Goal: Task Accomplishment & Management: Manage account settings

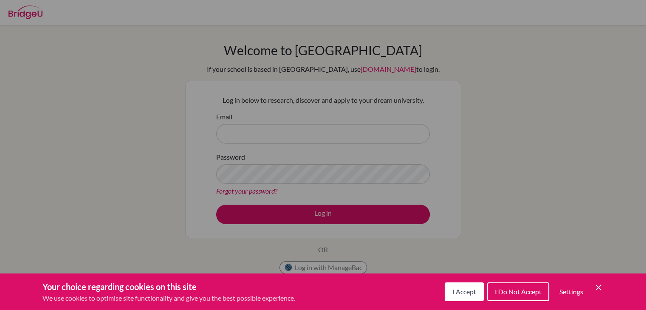
click at [600, 284] on icon "Cookie Control Close Icon" at bounding box center [599, 288] width 10 height 10
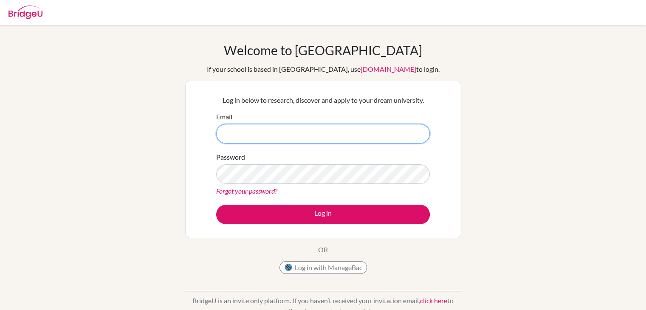
click at [272, 136] on input "Email" at bounding box center [323, 134] width 214 height 20
type input "[EMAIL_ADDRESS][DOMAIN_NAME]"
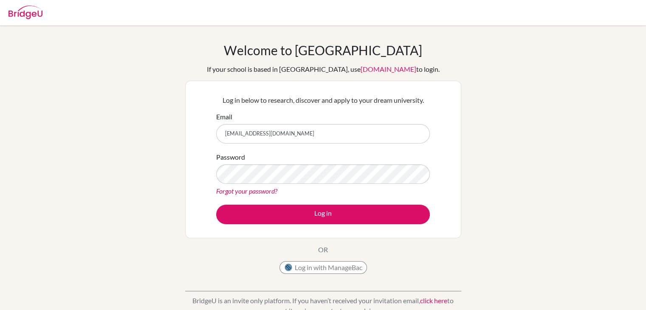
click at [264, 195] on link "Forgot your password?" at bounding box center [246, 191] width 61 height 8
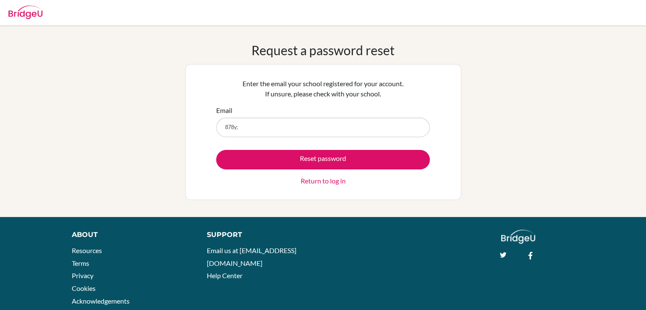
type input "878y;"
click at [216, 150] on button "Reset password" at bounding box center [323, 160] width 214 height 20
click at [257, 132] on input "878y;" at bounding box center [323, 128] width 214 height 20
click at [257, 131] on input "878y;" at bounding box center [323, 128] width 214 height 20
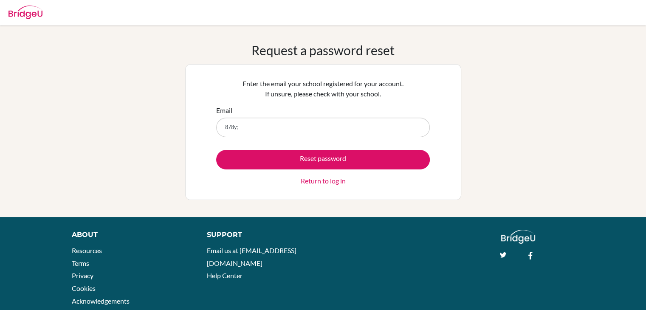
click at [257, 131] on input "878y;" at bounding box center [323, 128] width 214 height 20
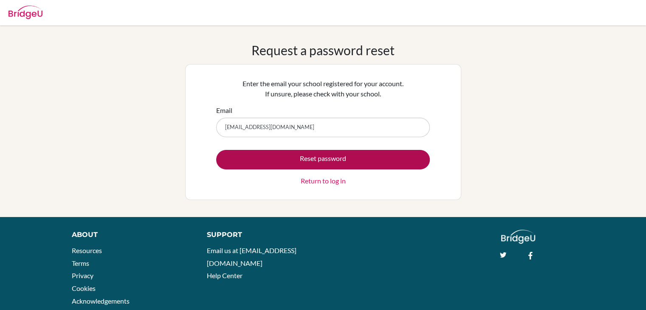
type input "khangaridjar@gmail.com"
click at [289, 160] on button "Reset password" at bounding box center [323, 160] width 214 height 20
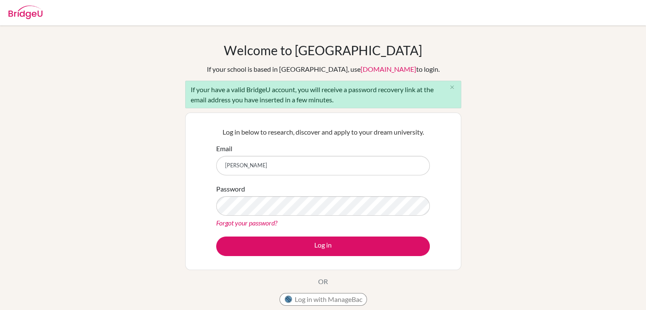
type input "[EMAIL_ADDRESS][DOMAIN_NAME]"
click at [267, 216] on div "Password Forgot your password?" at bounding box center [323, 206] width 214 height 44
click at [216, 237] on button "Log in" at bounding box center [323, 247] width 214 height 20
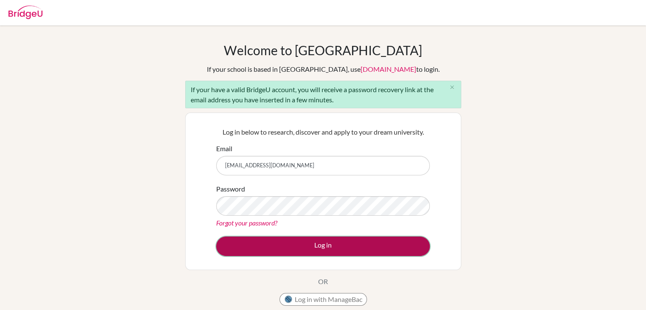
click at [331, 246] on button "Log in" at bounding box center [323, 247] width 214 height 20
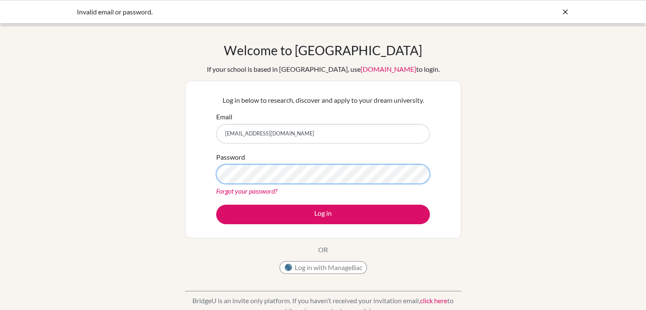
click at [216, 205] on button "Log in" at bounding box center [323, 215] width 214 height 20
click at [564, 12] on icon at bounding box center [565, 12] width 8 height 8
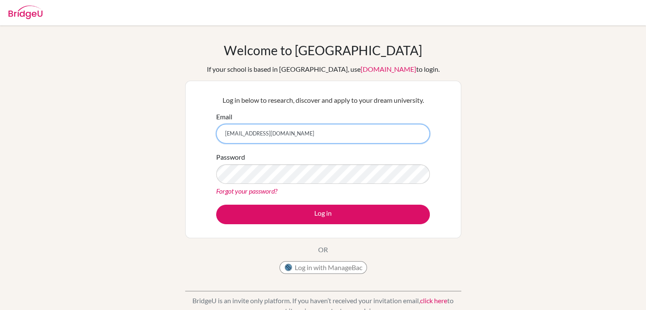
click at [257, 133] on input "[EMAIL_ADDRESS][DOMAIN_NAME]" at bounding box center [323, 134] width 214 height 20
click at [252, 132] on input "khangaridjar@gmail.com" at bounding box center [323, 134] width 214 height 20
click at [253, 134] on input "khangaridjar@gmail.com" at bounding box center [323, 134] width 214 height 20
type input "khangaridjn@gmail.com"
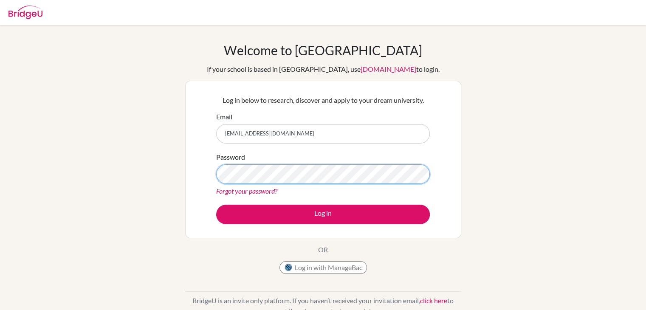
click at [216, 205] on button "Log in" at bounding box center [323, 215] width 214 height 20
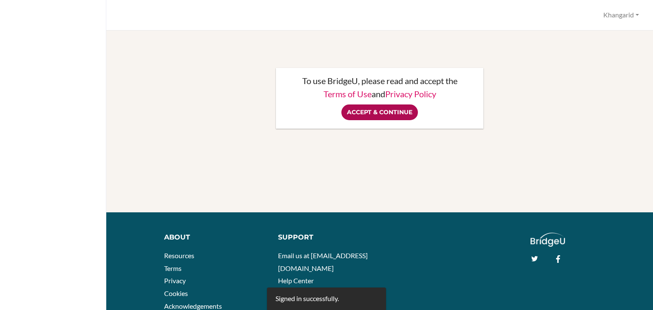
click at [389, 109] on input "Accept & Continue" at bounding box center [379, 113] width 76 height 16
